Goal: Task Accomplishment & Management: Complete application form

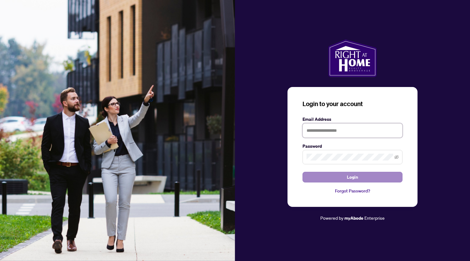
type input "**********"
click at [359, 178] on button "Login" at bounding box center [353, 177] width 100 height 11
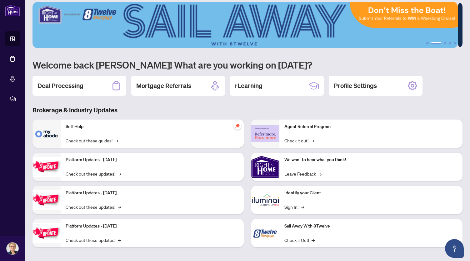
scroll to position [8, 0]
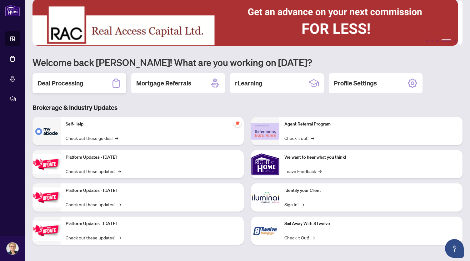
click at [61, 83] on h2 "Deal Processing" at bounding box center [61, 83] width 46 height 9
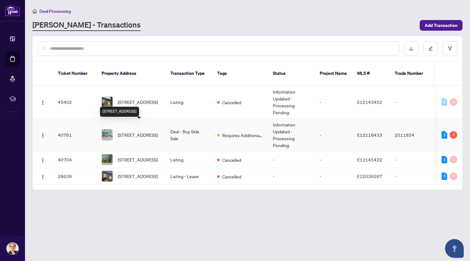
click at [138, 131] on span "879-1 Greystone Walk Dr, Toronto, Ontario M1K 5J3, Canada" at bounding box center [138, 134] width 40 height 7
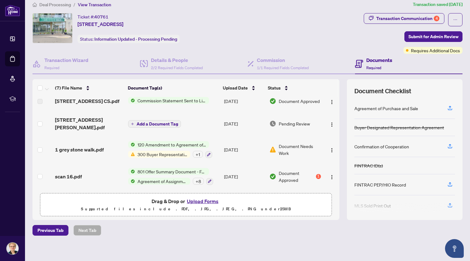
scroll to position [9, 0]
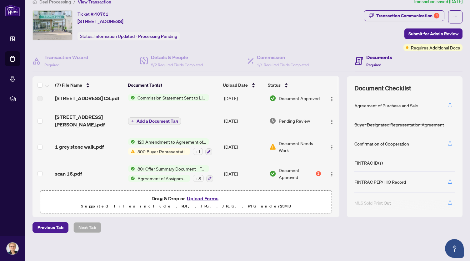
click at [201, 198] on button "Upload Forms" at bounding box center [202, 198] width 35 height 8
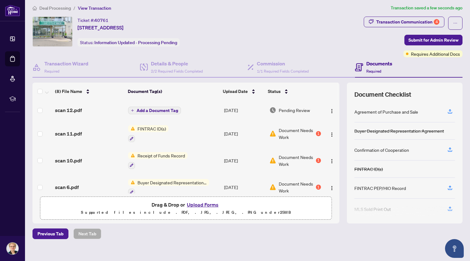
scroll to position [0, 0]
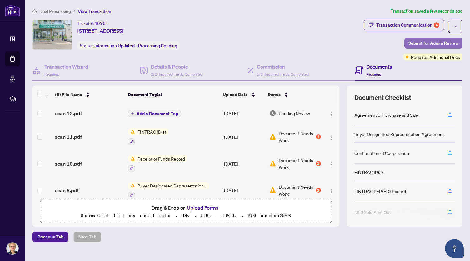
click at [417, 42] on span "Submit for Admin Review" at bounding box center [434, 43] width 50 height 10
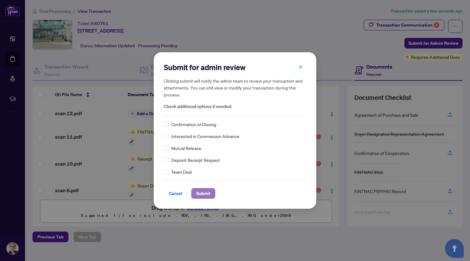
click at [203, 193] on span "Submit" at bounding box center [203, 193] width 14 height 10
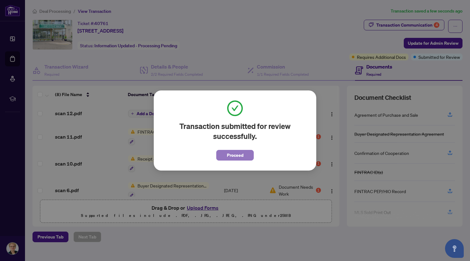
click at [241, 156] on span "Proceed" at bounding box center [235, 155] width 17 height 10
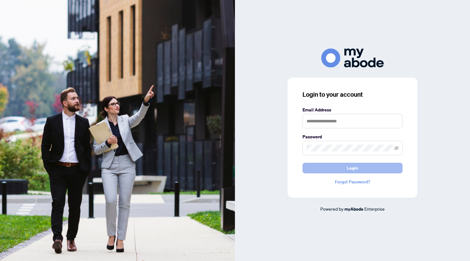
click at [357, 167] on span "Login" at bounding box center [352, 168] width 11 height 10
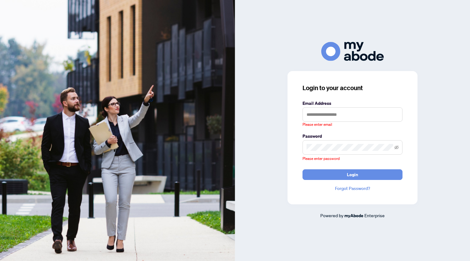
drag, startPoint x: 345, startPoint y: 104, endPoint x: 446, endPoint y: 75, distance: 105.5
click at [446, 75] on div "Login to your account Email Address Please enter email Password Please enter pa…" at bounding box center [352, 130] width 235 height 177
click at [306, 116] on input "text" at bounding box center [353, 114] width 100 height 14
type input "**********"
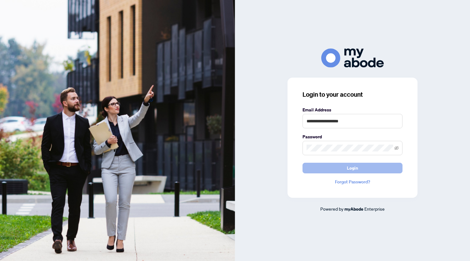
click at [345, 167] on button "Login" at bounding box center [353, 168] width 100 height 11
